Goal: Task Accomplishment & Management: Check status

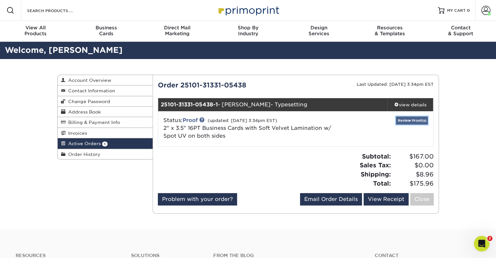
click at [416, 119] on link "Review Proof(s)" at bounding box center [412, 120] width 32 height 8
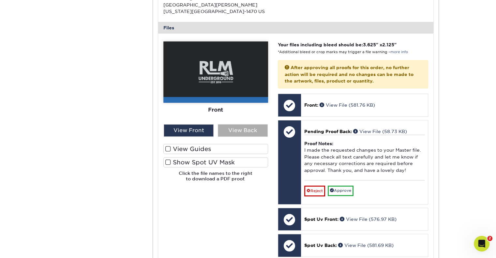
scroll to position [261, 0]
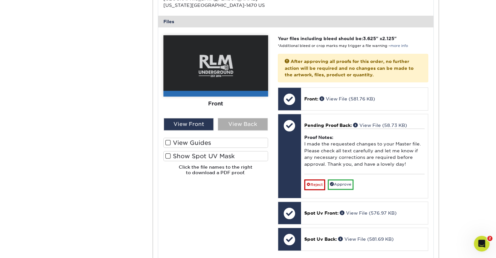
click at [234, 125] on div "View Back" at bounding box center [243, 124] width 50 height 12
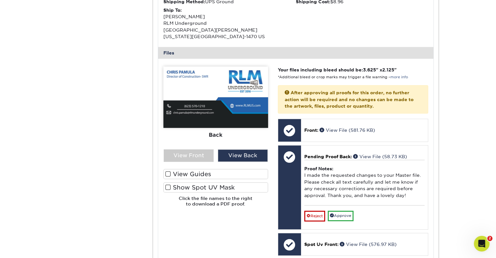
scroll to position [196, 0]
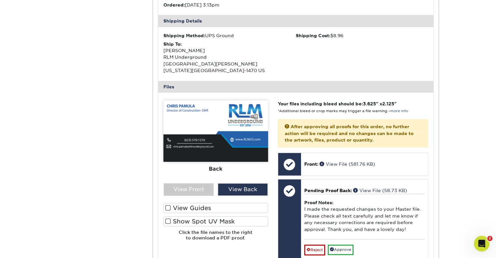
click at [167, 222] on span at bounding box center [168, 221] width 6 height 6
click at [0, 0] on input "Show Spot UV Mask" at bounding box center [0, 0] width 0 height 0
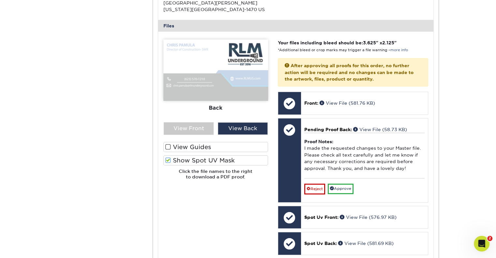
scroll to position [261, 0]
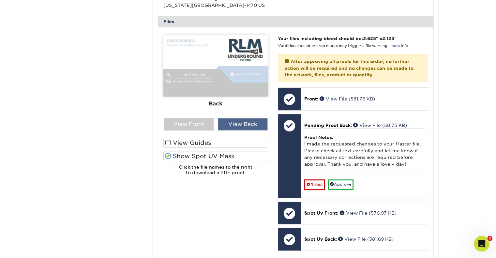
click at [228, 124] on div "View Back" at bounding box center [243, 124] width 50 height 12
click at [227, 123] on div "View Back" at bounding box center [243, 124] width 50 height 12
click at [168, 154] on span at bounding box center [168, 156] width 6 height 6
click at [0, 0] on input "Show Spot UV Mask" at bounding box center [0, 0] width 0 height 0
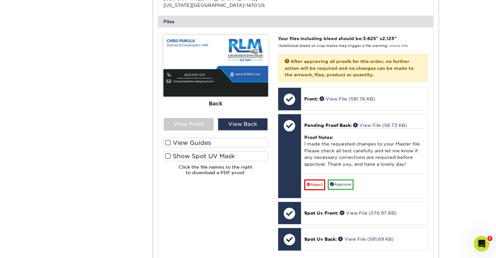
click at [168, 143] on span at bounding box center [168, 143] width 6 height 6
click at [0, 0] on input "View Guides" at bounding box center [0, 0] width 0 height 0
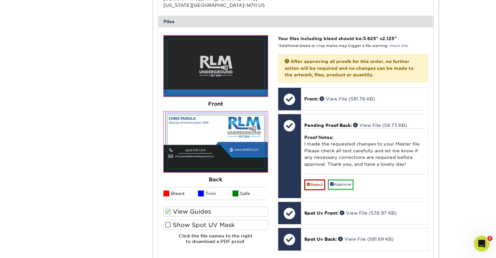
click at [170, 210] on span at bounding box center [168, 211] width 6 height 6
click at [0, 0] on input "View Guides" at bounding box center [0, 0] width 0 height 0
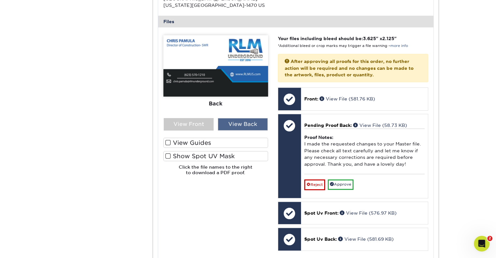
click at [236, 126] on div "View Back" at bounding box center [243, 124] width 50 height 12
click at [247, 124] on div "View Back" at bounding box center [243, 124] width 50 height 12
click at [174, 122] on div "View Front" at bounding box center [189, 124] width 50 height 12
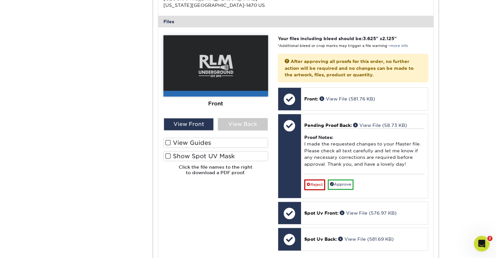
click at [168, 154] on span at bounding box center [168, 156] width 6 height 6
click at [0, 0] on input "Show Spot UV Mask" at bounding box center [0, 0] width 0 height 0
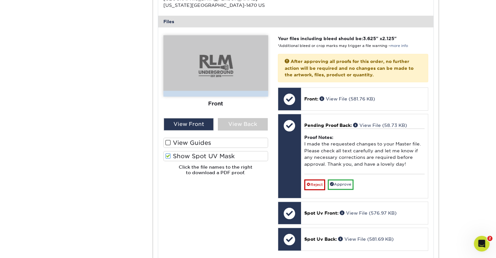
click at [167, 154] on span at bounding box center [168, 156] width 6 height 6
click at [0, 0] on input "Show Spot UV Mask" at bounding box center [0, 0] width 0 height 0
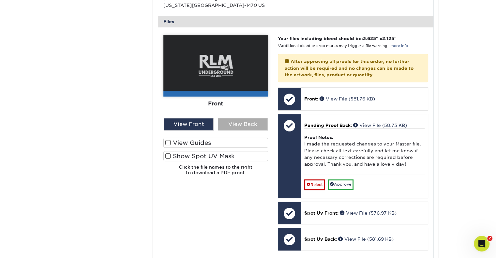
click at [234, 123] on div "View Back" at bounding box center [243, 124] width 50 height 12
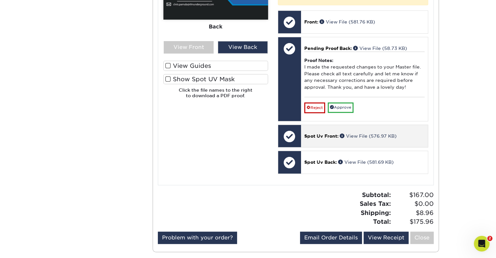
scroll to position [359, 0]
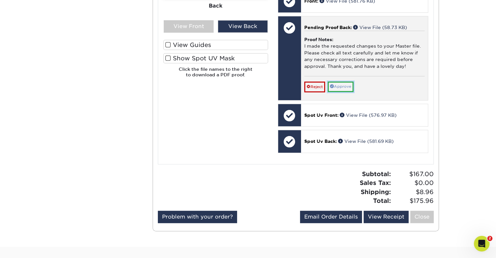
click at [345, 87] on link "Approve" at bounding box center [341, 87] width 26 height 10
